Goal: Download file/media

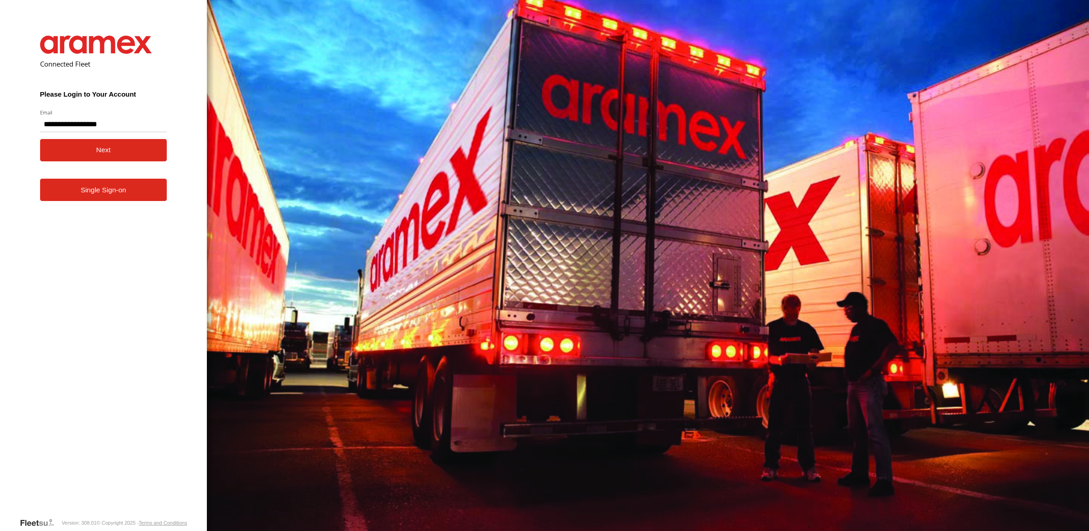
click at [94, 149] on button "Next" at bounding box center [103, 150] width 127 height 22
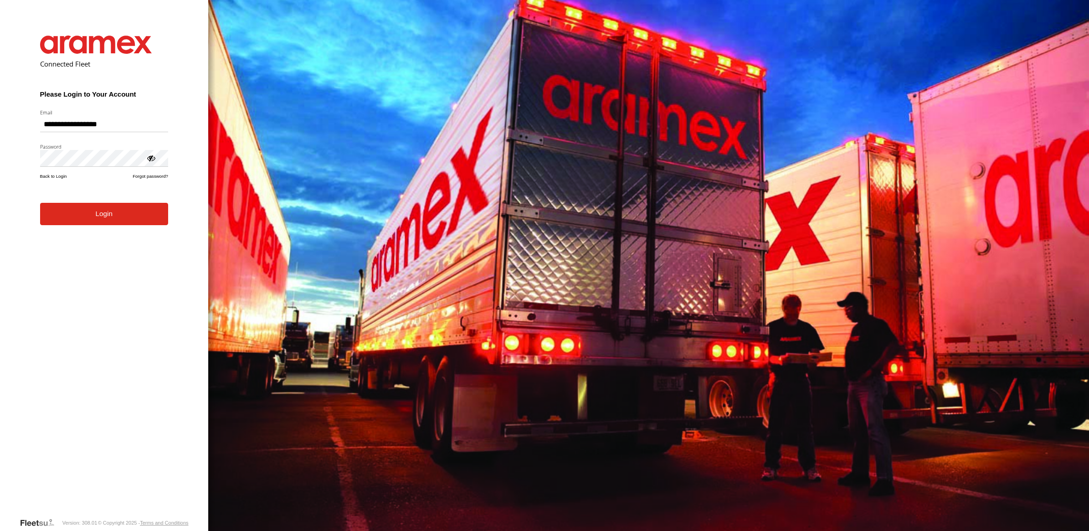
click at [127, 215] on button "Login" at bounding box center [104, 214] width 128 height 22
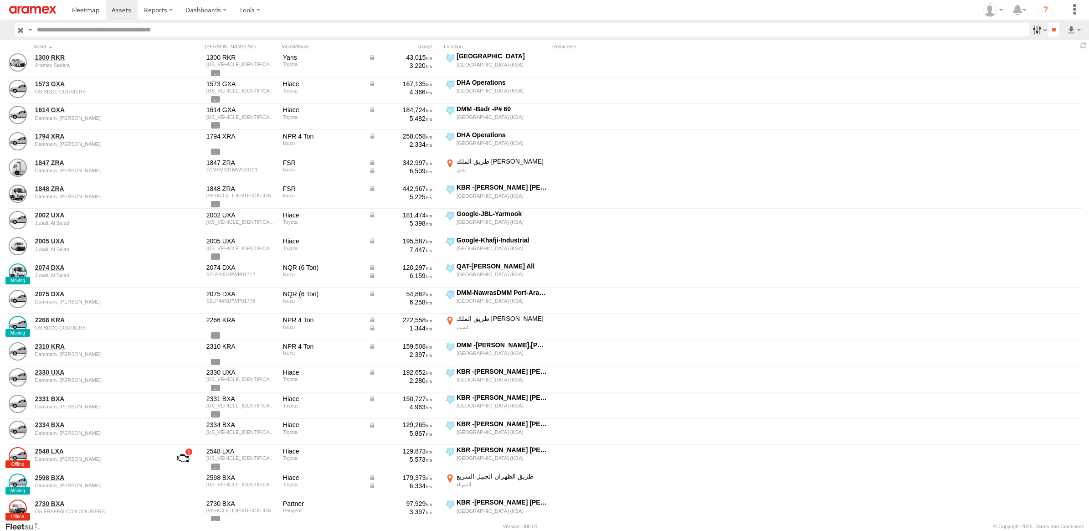
click at [1033, 31] on label at bounding box center [1039, 29] width 20 height 13
click at [0, 0] on span "[GEOGRAPHIC_DATA] (KSA)" at bounding box center [0, 0] width 0 height 0
click at [0, 0] on span "DHA - Dharan" at bounding box center [0, 0] width 0 height 0
click at [1051, 30] on input "**" at bounding box center [1053, 29] width 10 height 13
click at [1036, 24] on label at bounding box center [1039, 29] width 20 height 13
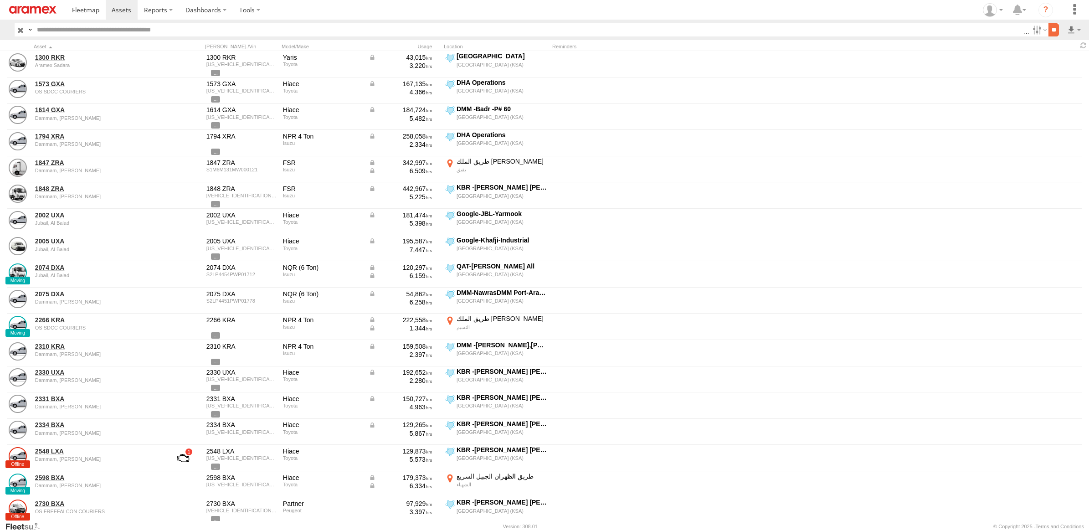
click at [1050, 29] on input "**" at bounding box center [1053, 29] width 10 height 13
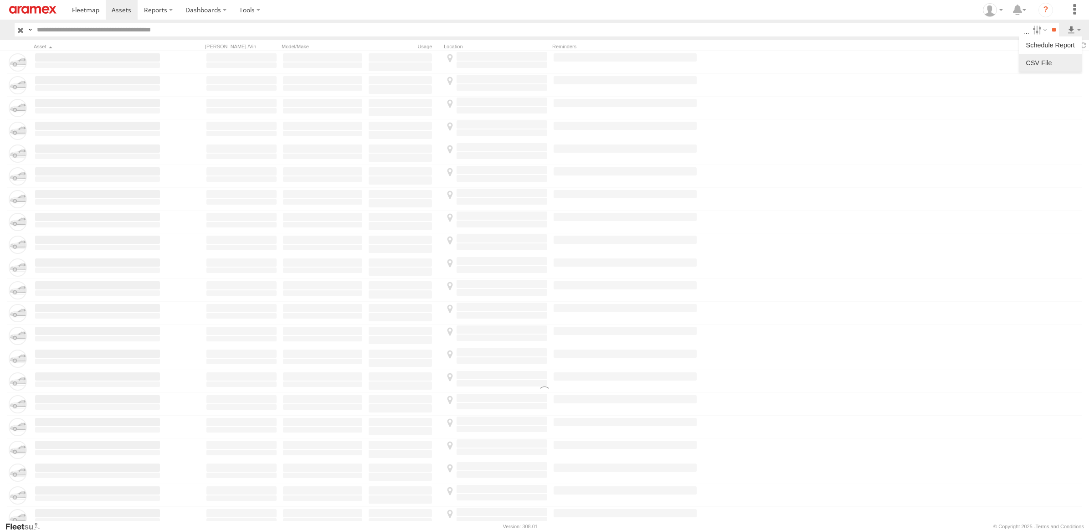
click at [1065, 57] on label at bounding box center [1050, 63] width 56 height 14
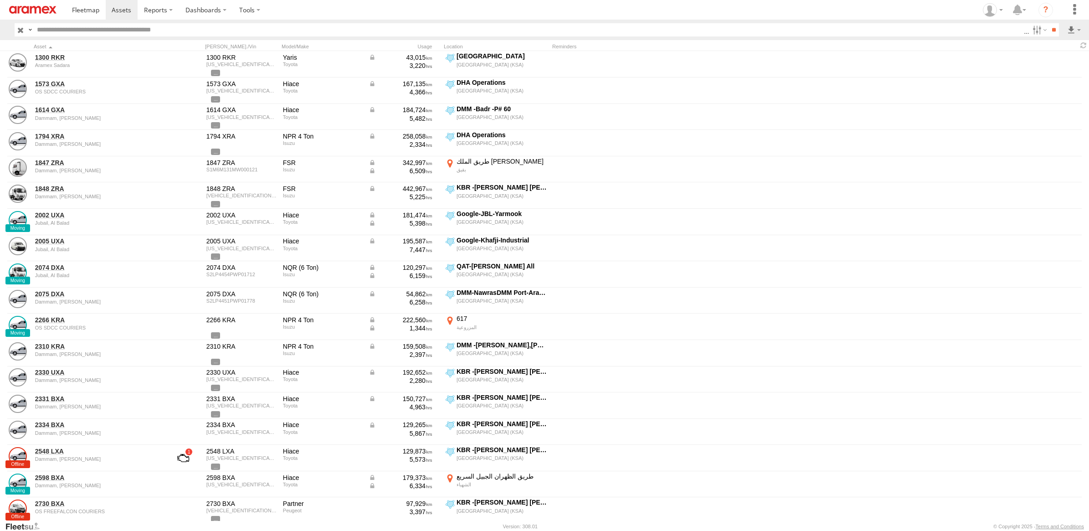
click at [0, 0] on label "First Name" at bounding box center [0, 0] width 0 height 0
click at [0, 0] on label "Last Name" at bounding box center [0, 0] width 0 height 0
click at [0, 0] on button "Export" at bounding box center [0, 0] width 0 height 0
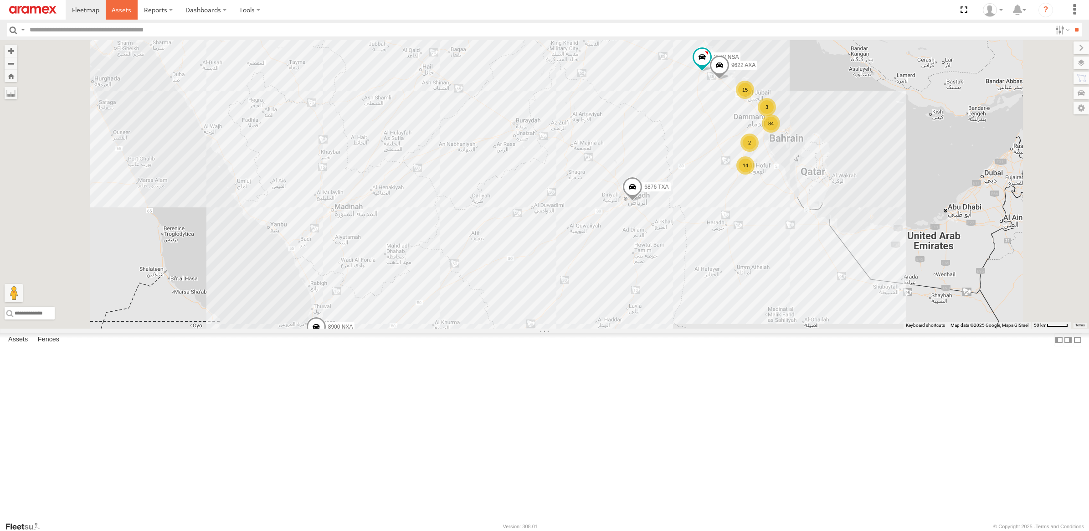
click at [131, 10] on link at bounding box center [122, 10] width 32 height 20
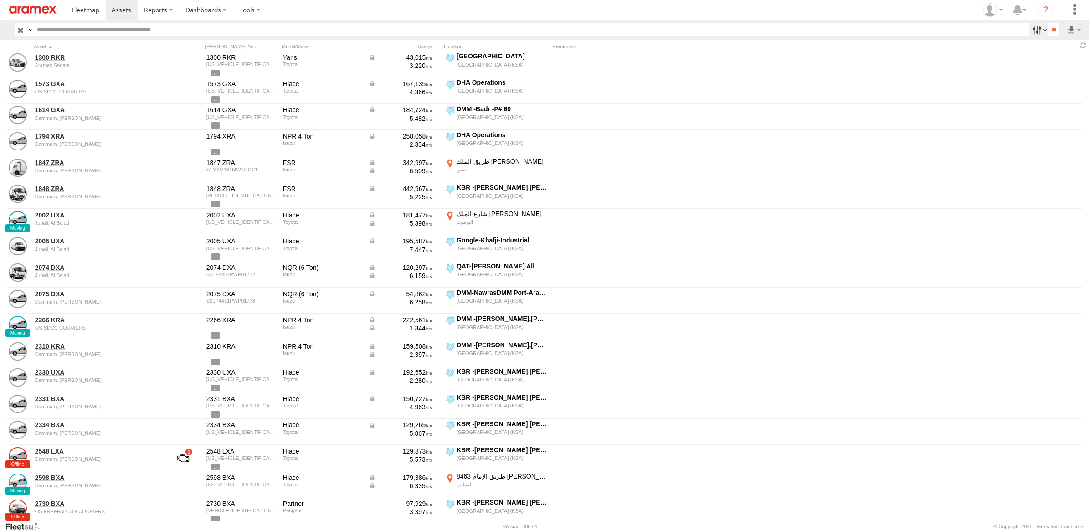
click at [1030, 31] on label at bounding box center [1039, 29] width 20 height 13
click at [0, 0] on span "DHA - Dharan" at bounding box center [0, 0] width 0 height 0
click at [0, 0] on span "Defleeted Vehicles DHA" at bounding box center [0, 0] width 0 height 0
click at [1051, 31] on input "**" at bounding box center [1053, 29] width 10 height 13
click at [1032, 31] on label at bounding box center [1039, 29] width 20 height 13
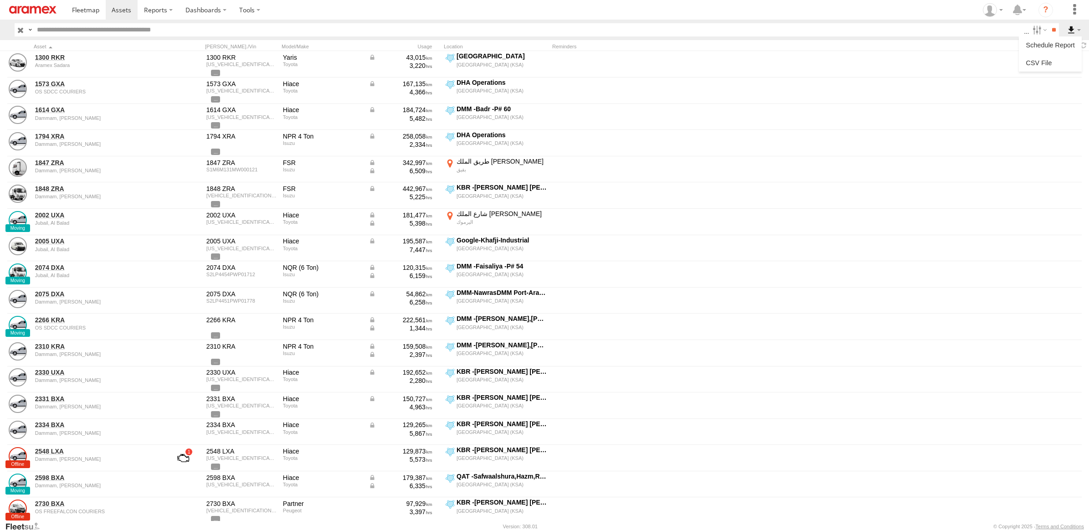
click at [1077, 28] on label at bounding box center [1073, 29] width 15 height 13
click at [1069, 30] on label at bounding box center [1073, 29] width 15 height 13
click at [1076, 29] on label at bounding box center [1073, 29] width 15 height 13
click at [1074, 28] on label at bounding box center [1073, 29] width 15 height 13
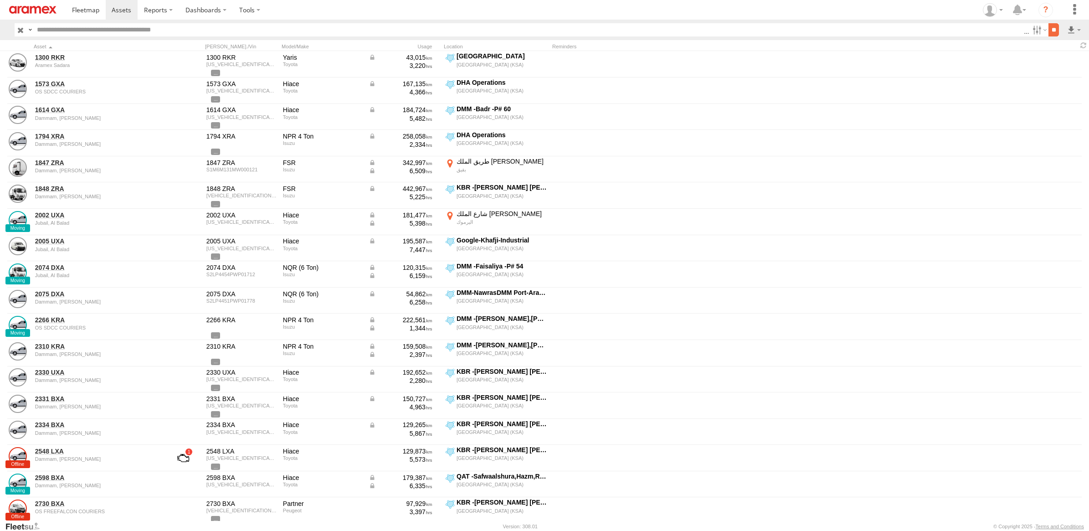
click at [1053, 28] on input "**" at bounding box center [1053, 29] width 10 height 13
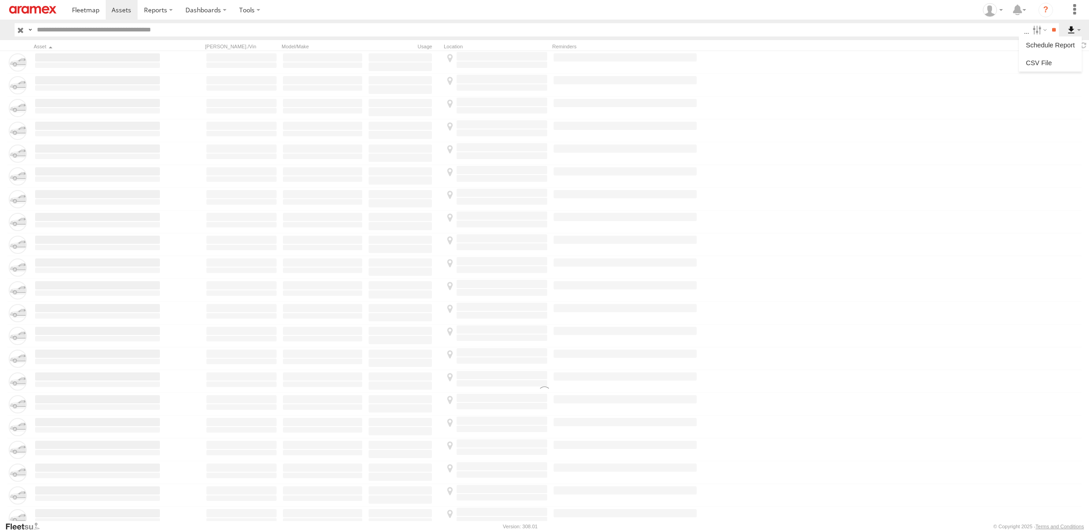
click at [1079, 30] on label at bounding box center [1073, 29] width 15 height 13
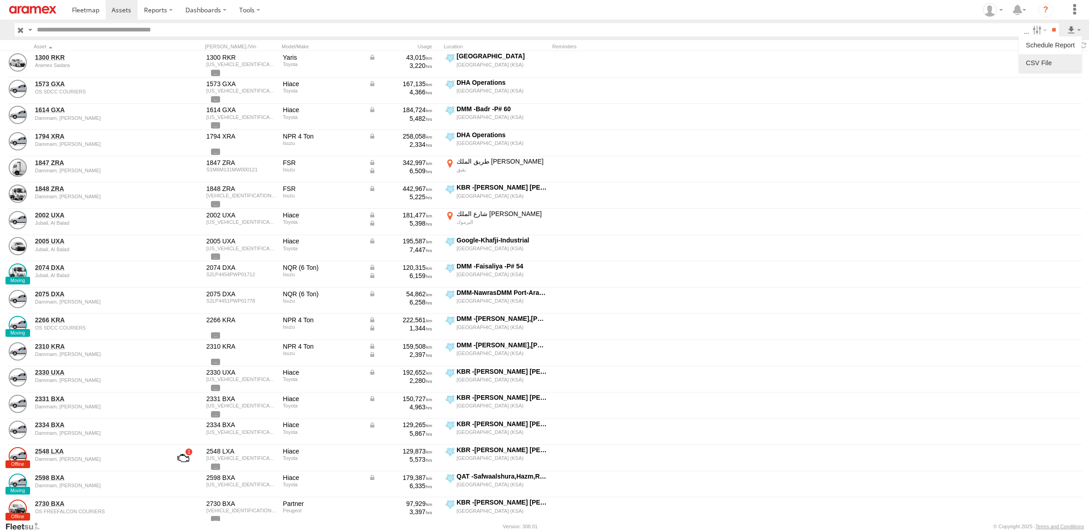
click at [1052, 61] on label at bounding box center [1050, 63] width 56 height 14
click at [0, 0] on label "First Name" at bounding box center [0, 0] width 0 height 0
click at [0, 0] on label "Last Name" at bounding box center [0, 0] width 0 height 0
click at [0, 0] on button "Export" at bounding box center [0, 0] width 0 height 0
